Goal: Information Seeking & Learning: Learn about a topic

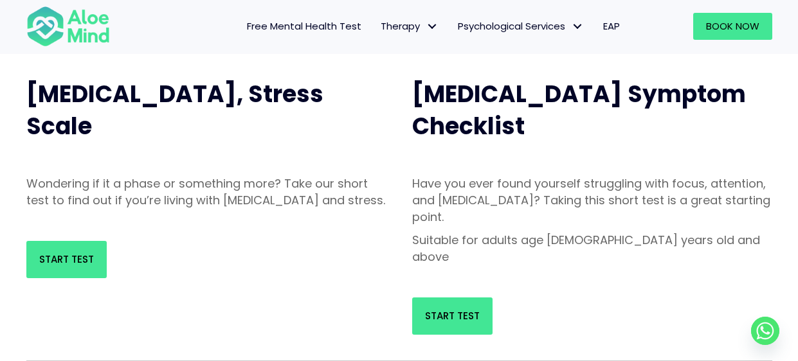
scroll to position [132, 0]
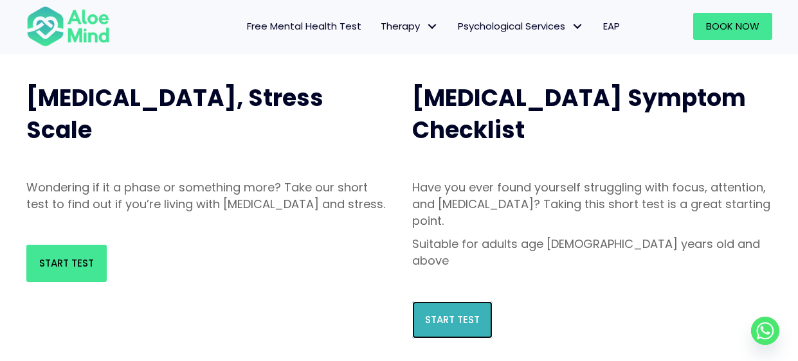
click at [469, 313] on span "Start Test" at bounding box center [452, 319] width 55 height 13
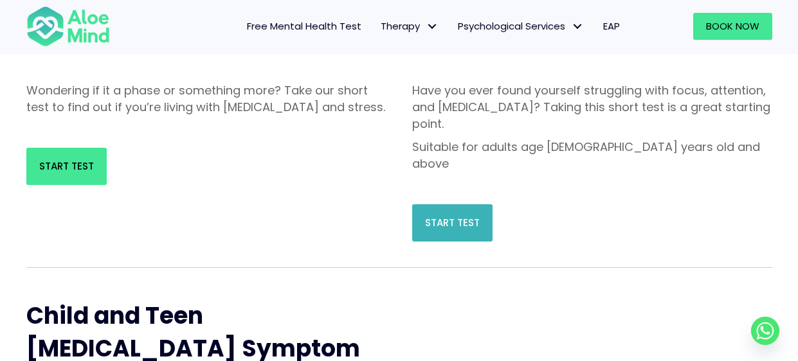
scroll to position [349, 0]
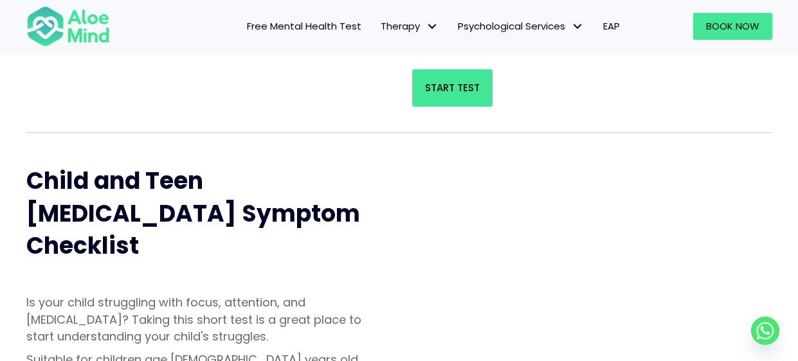
scroll to position [462, 0]
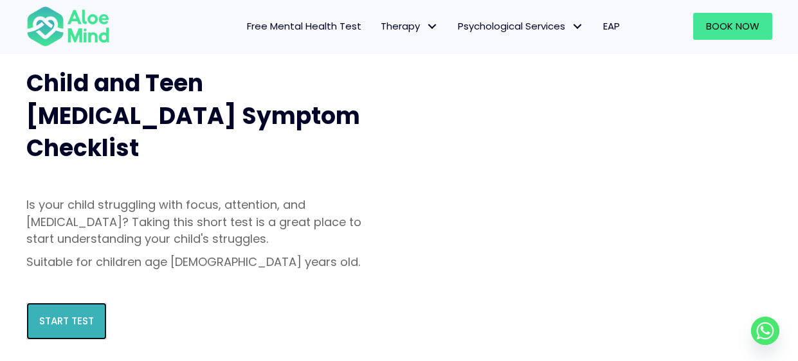
click at [31, 303] on link "Start Test" at bounding box center [66, 321] width 80 height 37
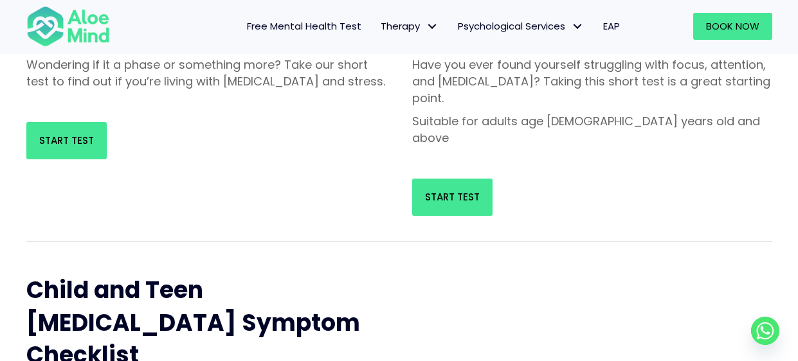
scroll to position [253, 0]
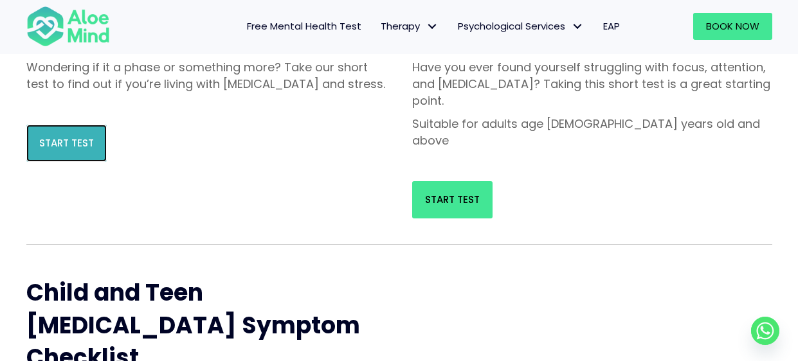
click at [78, 150] on span "Start Test" at bounding box center [66, 142] width 55 height 13
